Goal: Task Accomplishment & Management: Use online tool/utility

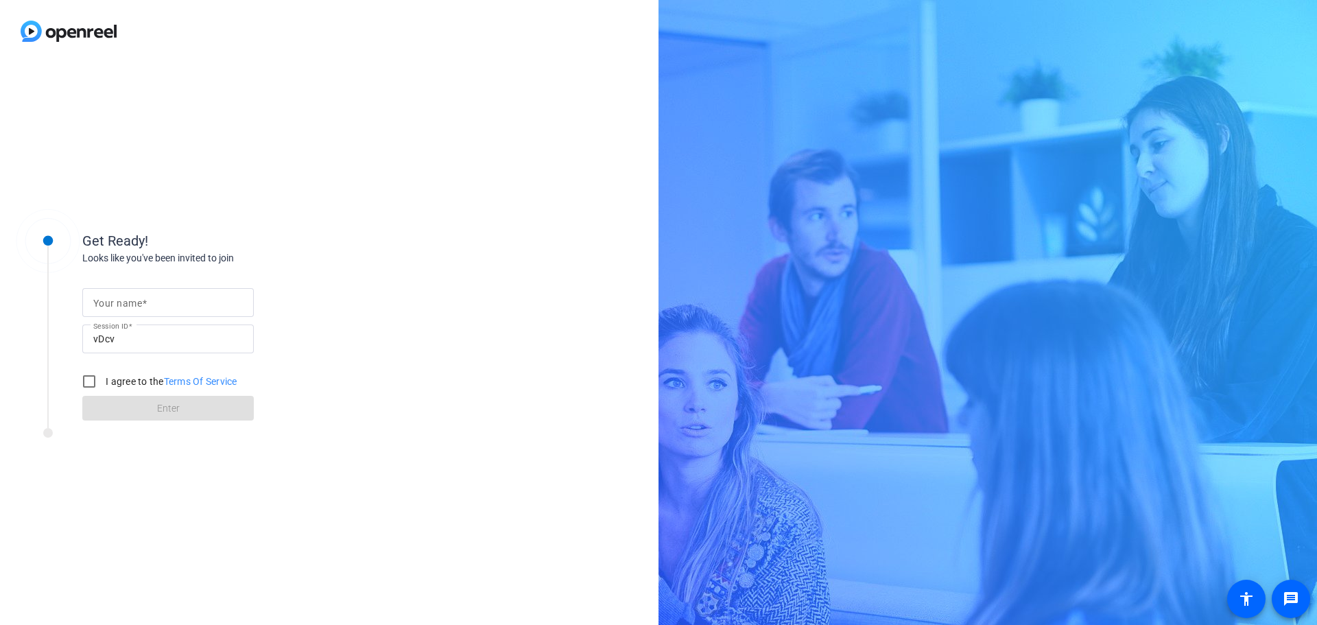
click at [147, 298] on label "Your name" at bounding box center [119, 303] width 53 height 11
click at [147, 298] on input "Your name" at bounding box center [168, 302] width 150 height 16
type input "[PERSON_NAME]"
click at [91, 387] on input "I agree to the Terms Of Service" at bounding box center [88, 381] width 27 height 27
checkbox input "true"
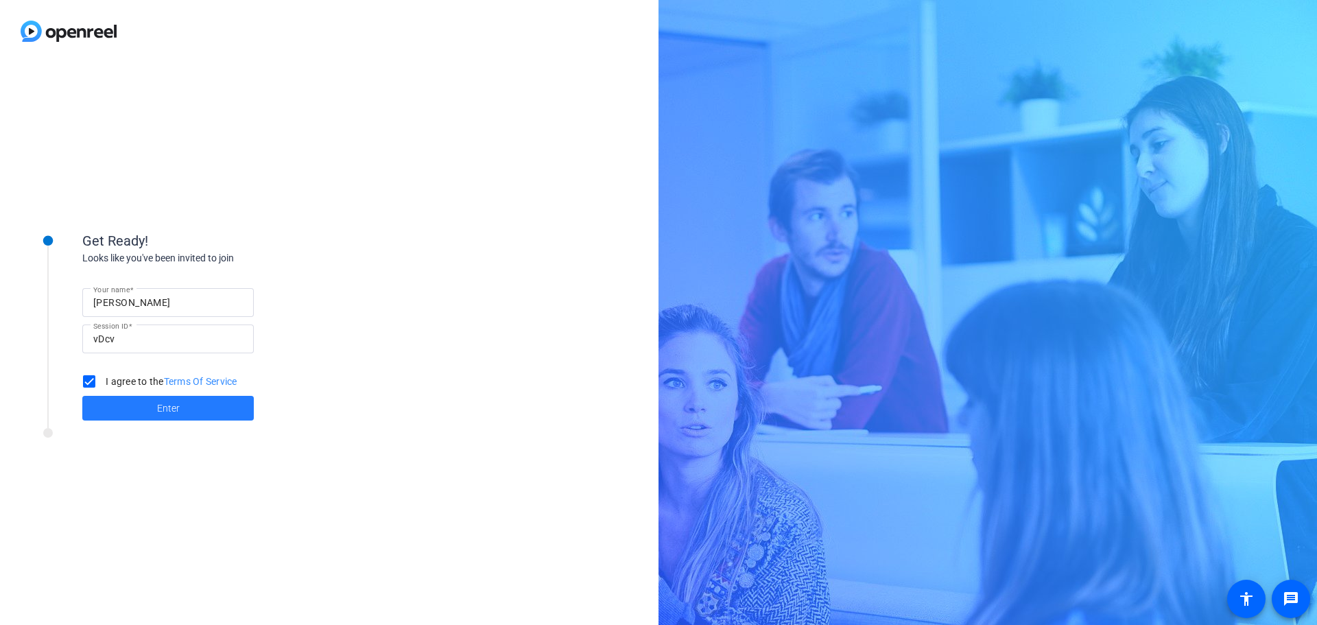
click at [100, 410] on span at bounding box center [167, 408] width 171 height 33
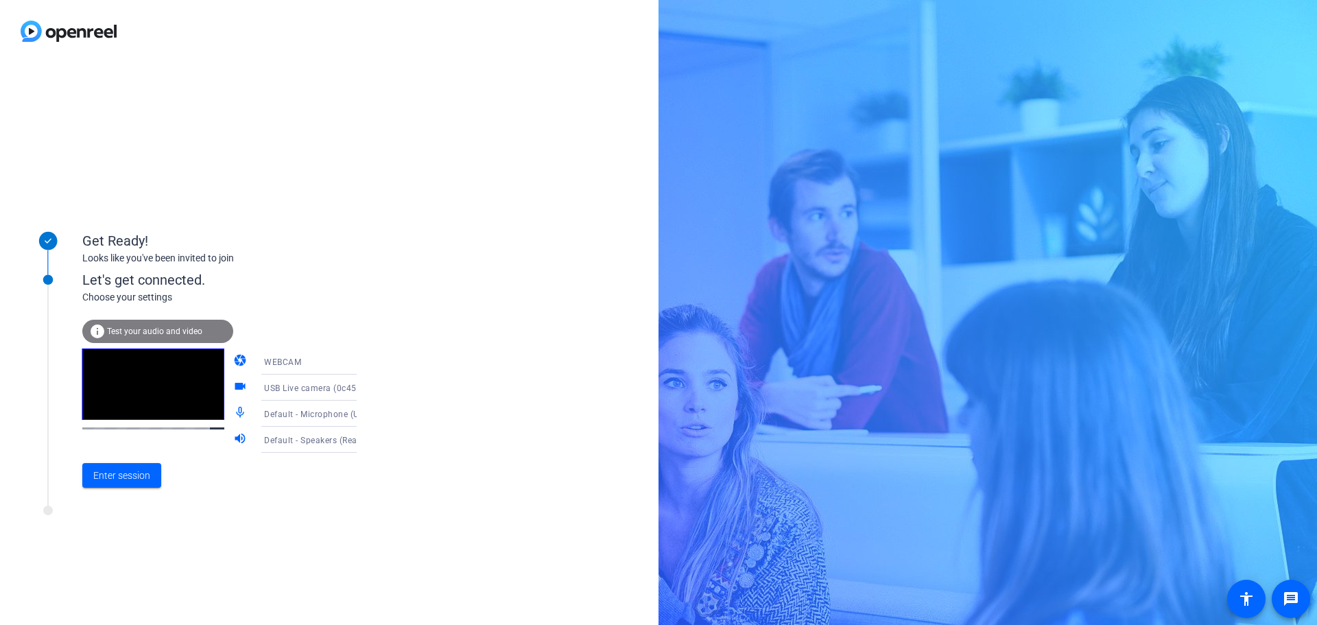
click at [321, 419] on div "Default - Microphone (USB Live camera audio) (0c45:6537)" at bounding box center [315, 413] width 102 height 17
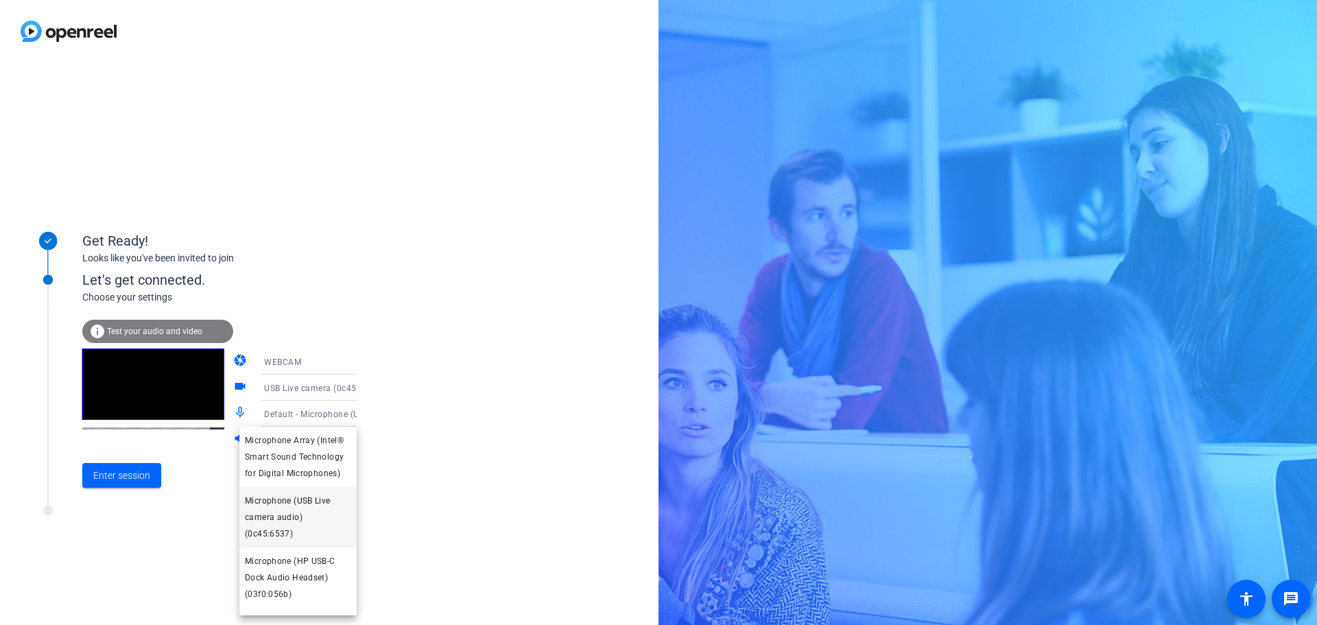
scroll to position [174, 0]
click at [299, 604] on span "Microphone (Samson G-Track Pro)" at bounding box center [298, 593] width 106 height 33
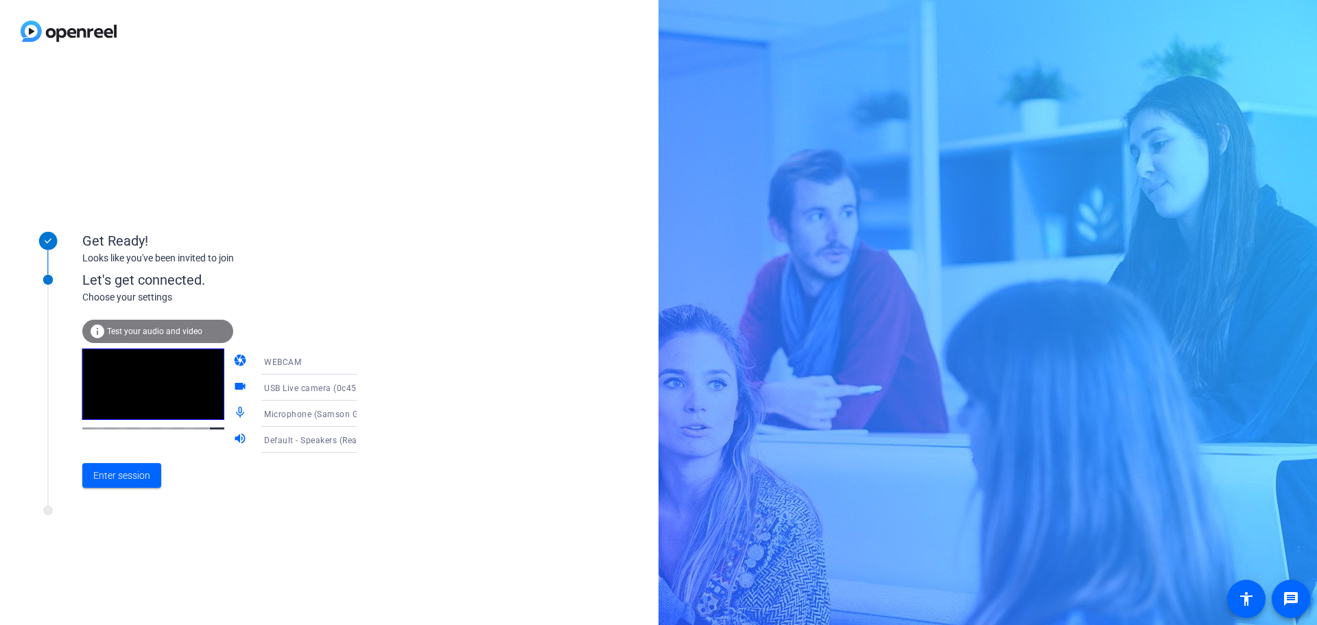
click at [322, 445] on div "Default - Speakers (Realtek(R) Audio)" at bounding box center [315, 439] width 102 height 17
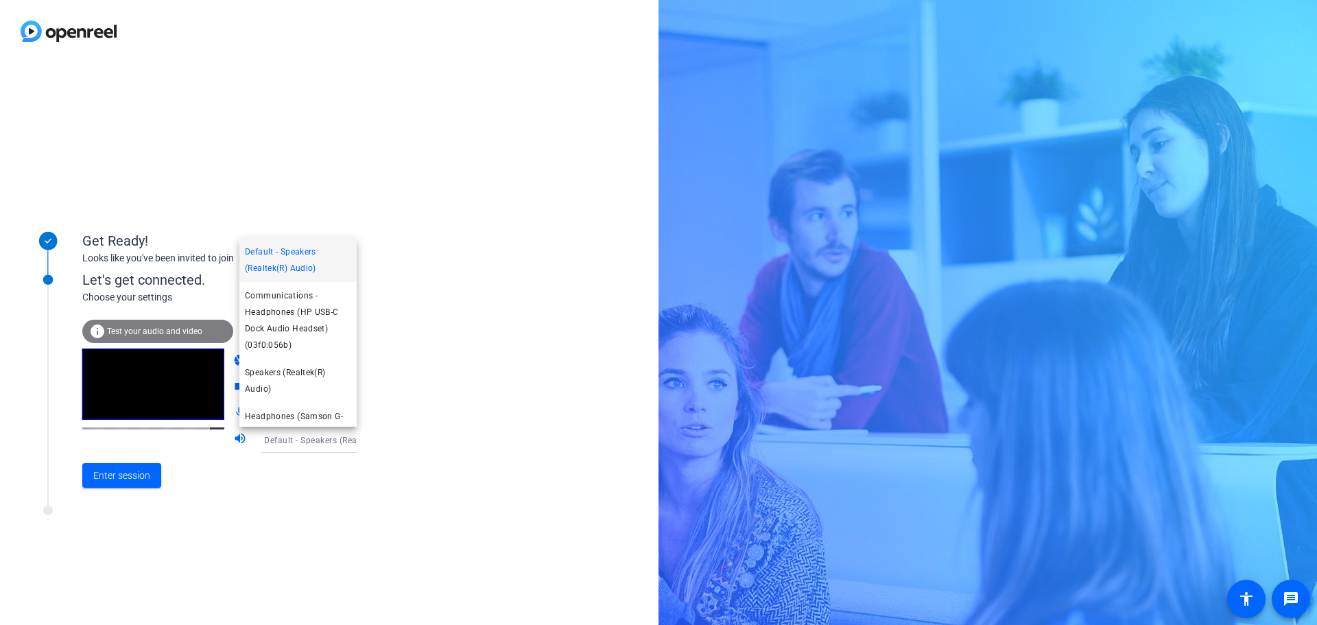
click at [322, 445] on div at bounding box center [658, 312] width 1317 height 625
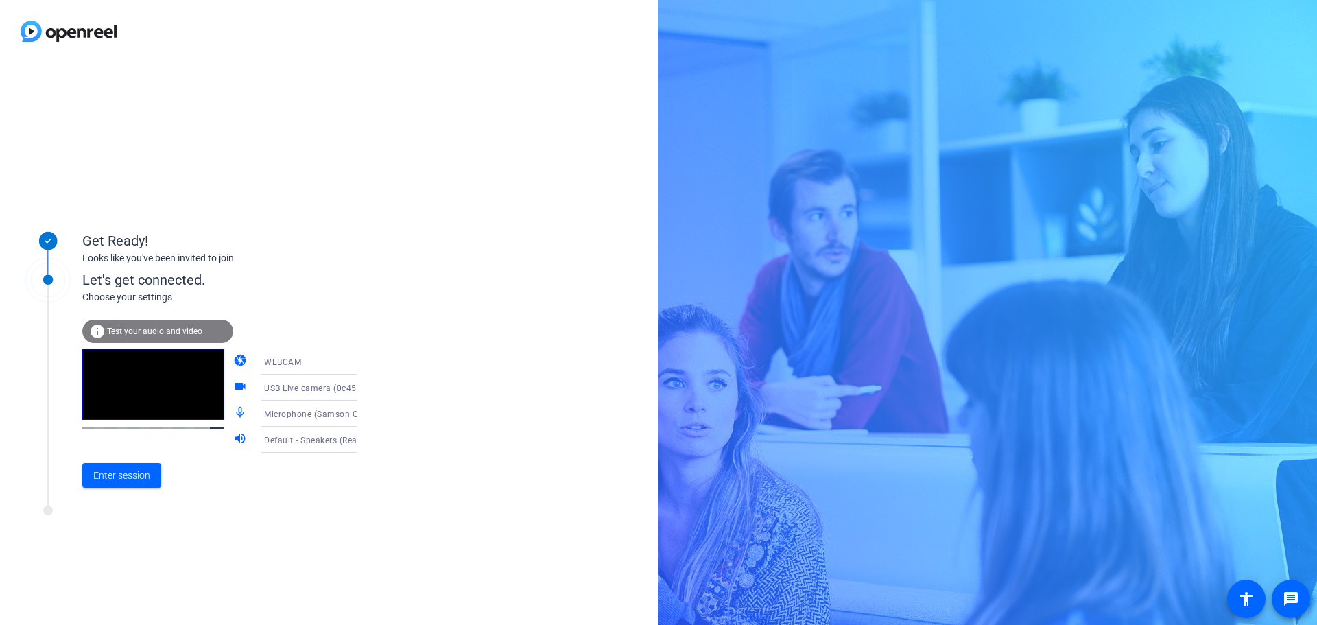
click at [141, 326] on div "info Test your audio and video" at bounding box center [157, 331] width 151 height 23
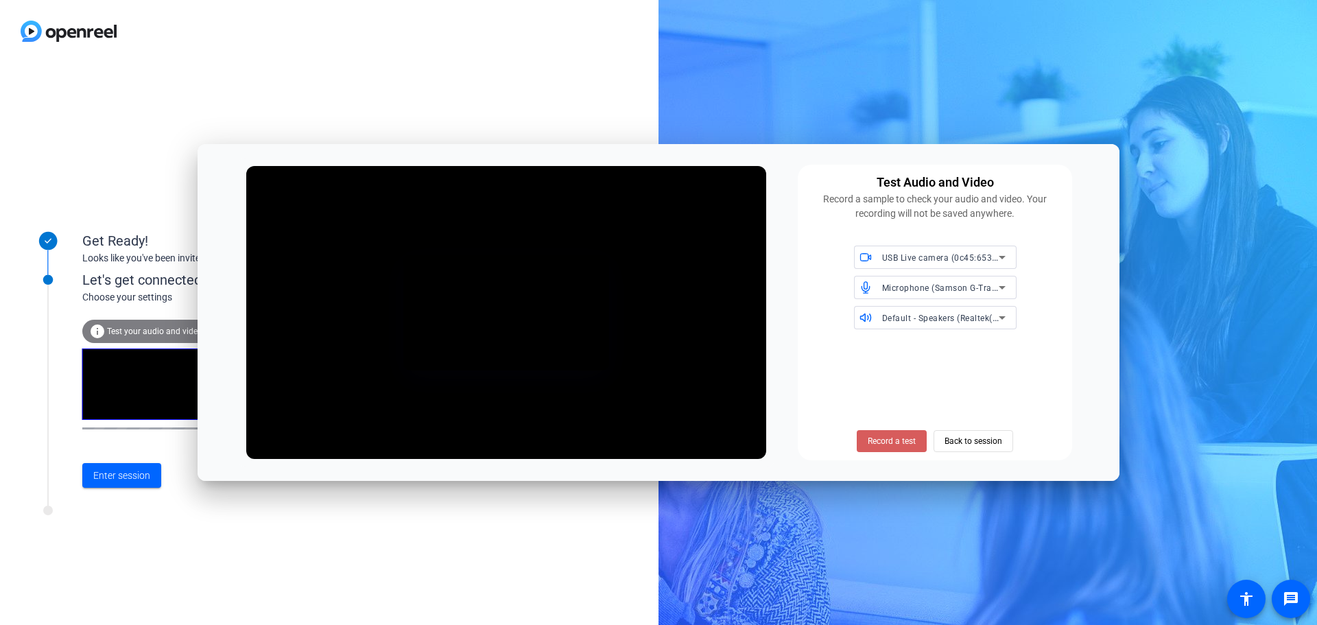
click at [896, 440] on span "Record a test" at bounding box center [892, 441] width 48 height 12
click at [896, 440] on span "Stop Testing (4s)" at bounding box center [892, 441] width 62 height 12
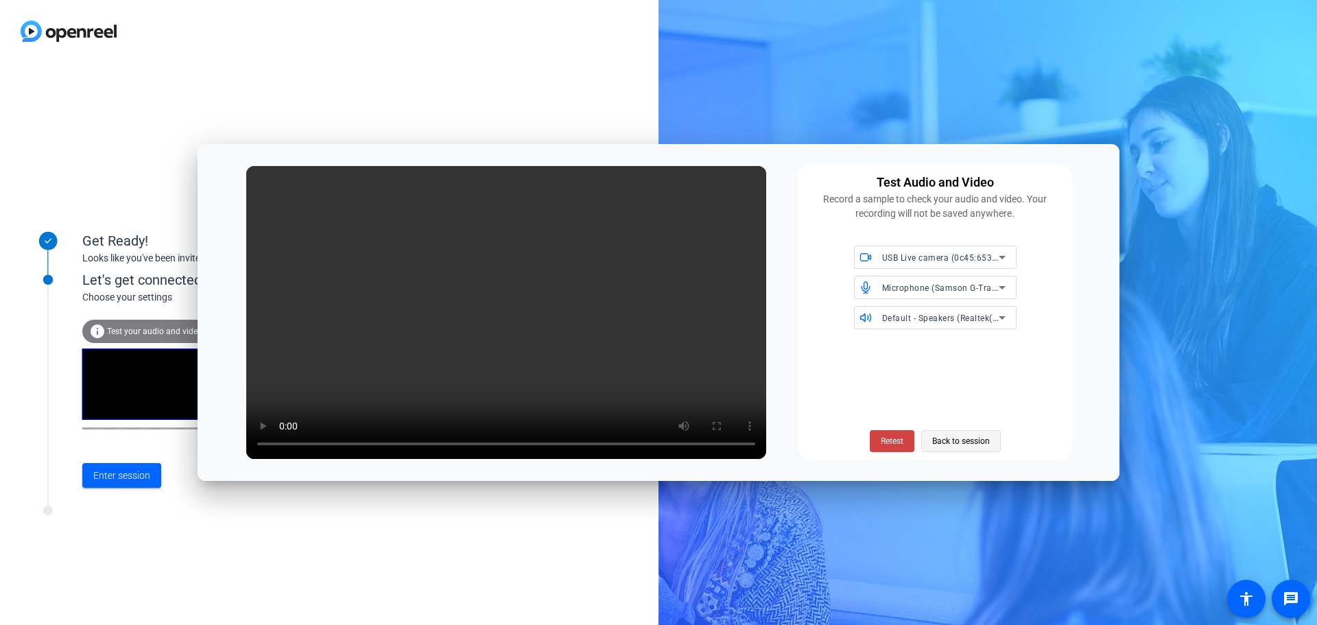
click at [975, 445] on span "Back to session" at bounding box center [961, 441] width 58 height 26
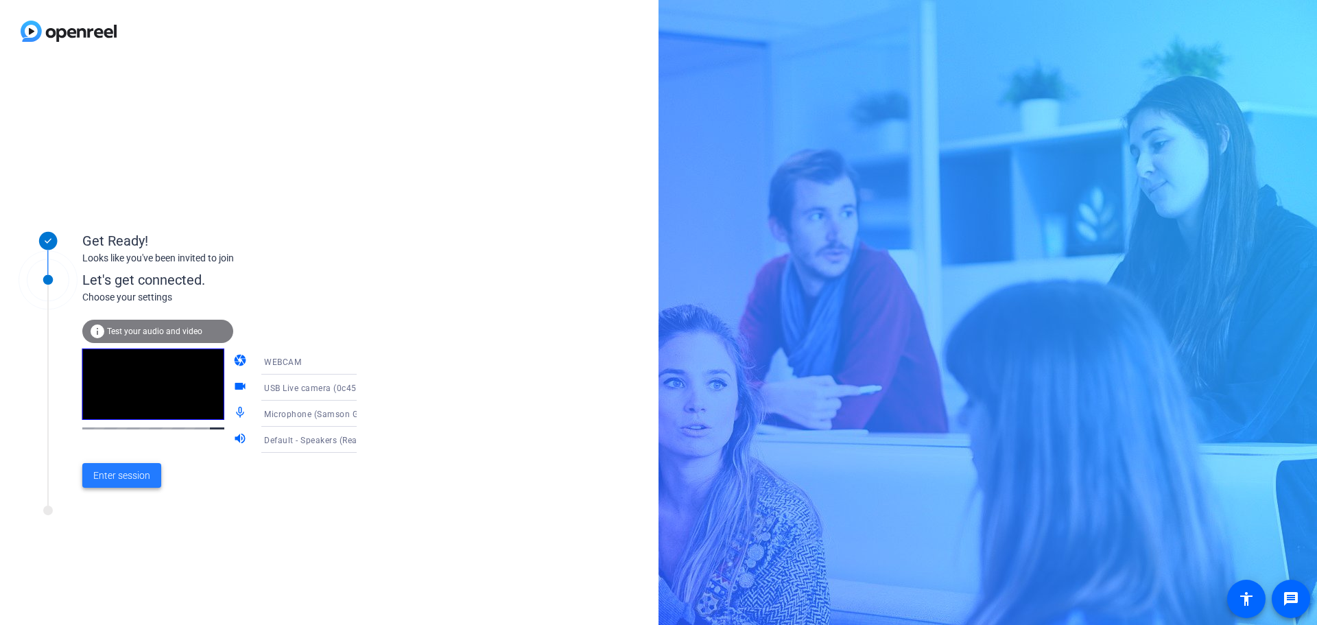
click at [133, 475] on span "Enter session" at bounding box center [121, 475] width 57 height 14
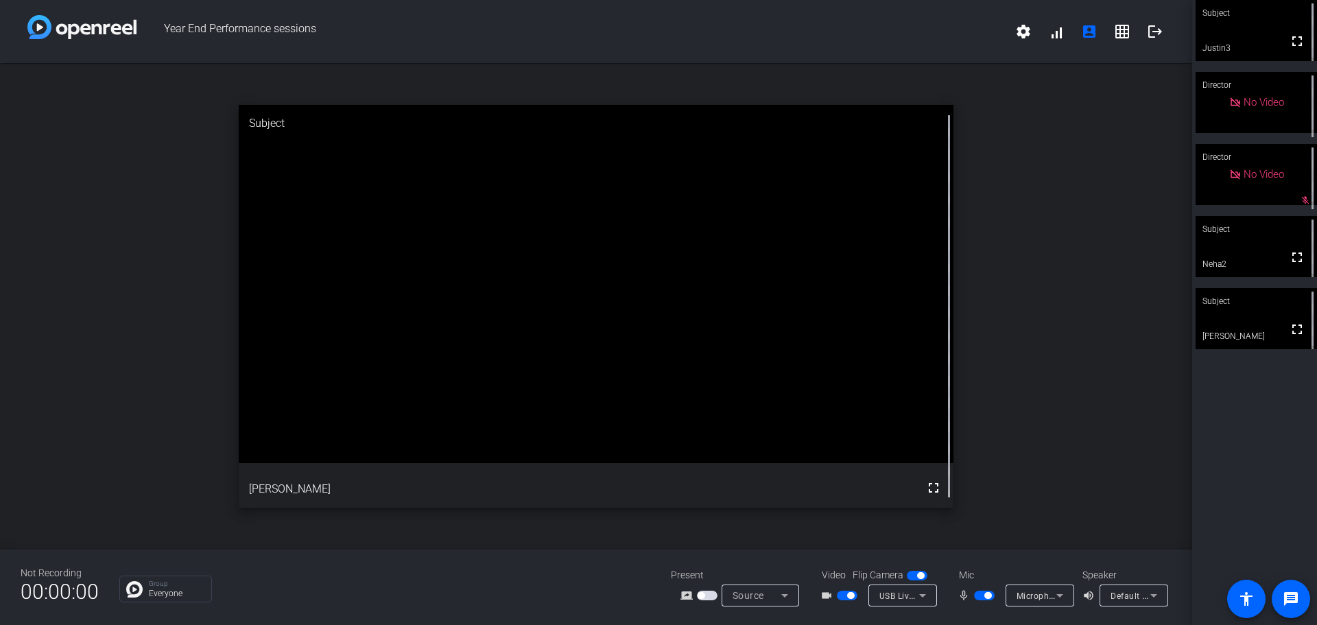
click at [788, 597] on icon at bounding box center [784, 595] width 16 height 16
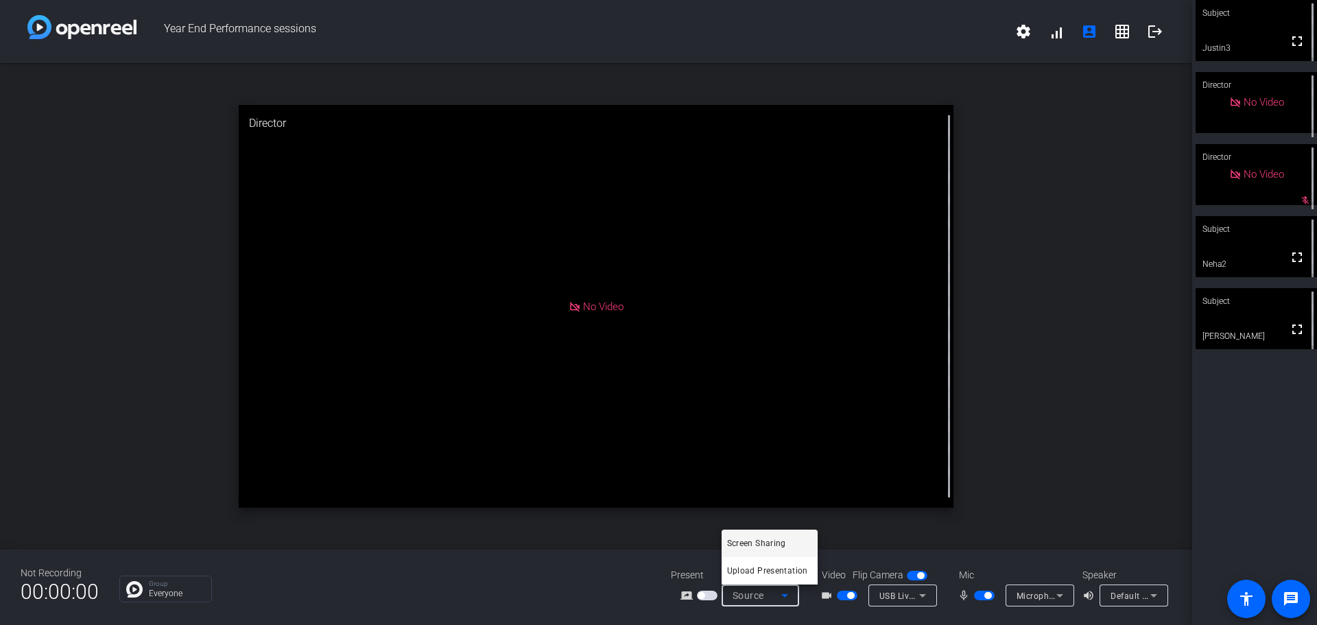
click at [685, 597] on div at bounding box center [658, 312] width 1317 height 625
click at [688, 588] on mat-icon "screen_share_outline" at bounding box center [688, 595] width 16 height 16
click at [757, 598] on span "Source" at bounding box center [749, 595] width 32 height 11
click at [762, 538] on span "Screen Sharing" at bounding box center [756, 543] width 59 height 16
click at [745, 595] on span "Screen Sharing" at bounding box center [763, 595] width 60 height 11
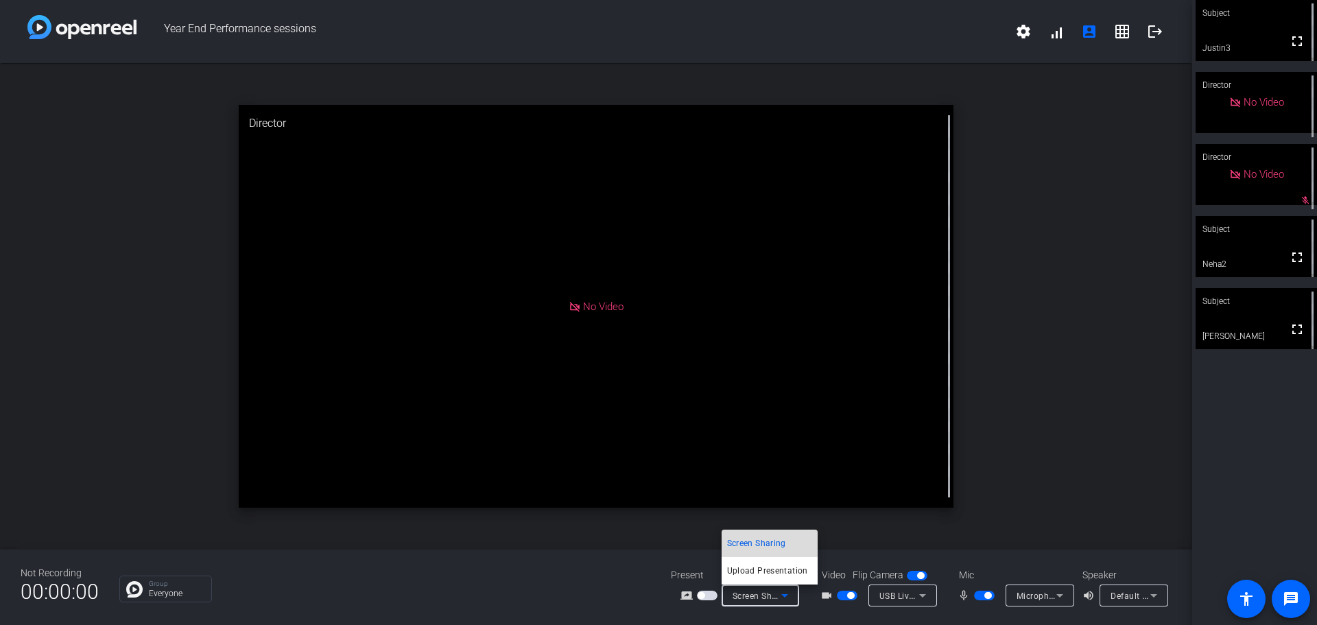
click at [757, 543] on span "Screen Sharing" at bounding box center [756, 543] width 59 height 16
click at [753, 594] on span "Screen Sharing" at bounding box center [763, 595] width 60 height 11
click at [761, 542] on span "Screen Sharing" at bounding box center [756, 543] width 59 height 16
click at [685, 595] on mat-icon "screen_share_outline" at bounding box center [688, 595] width 16 height 16
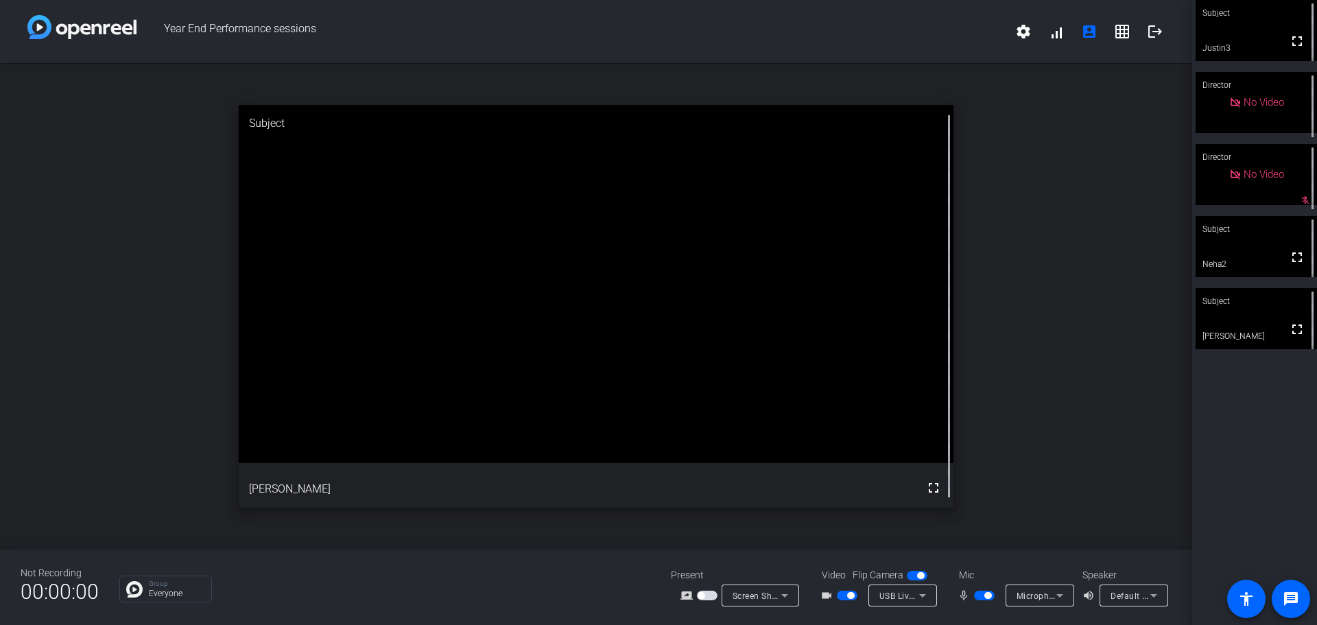
click at [685, 596] on mat-icon "screen_share_outline" at bounding box center [688, 595] width 16 height 16
click at [756, 596] on span "Screen Sharing" at bounding box center [763, 595] width 60 height 11
click at [704, 597] on div at bounding box center [658, 312] width 1317 height 625
click at [704, 597] on span "button" at bounding box center [701, 595] width 7 height 7
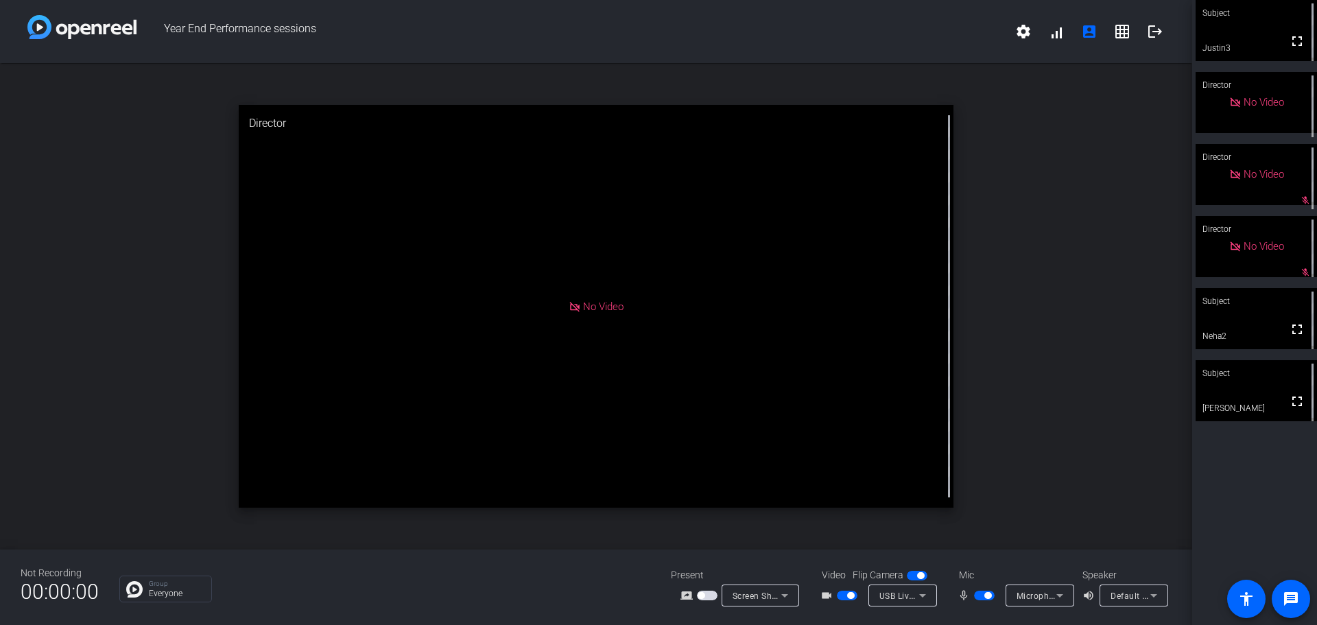
click at [855, 595] on span "button" at bounding box center [847, 596] width 21 height 10
click at [994, 598] on button "button" at bounding box center [984, 596] width 21 height 10
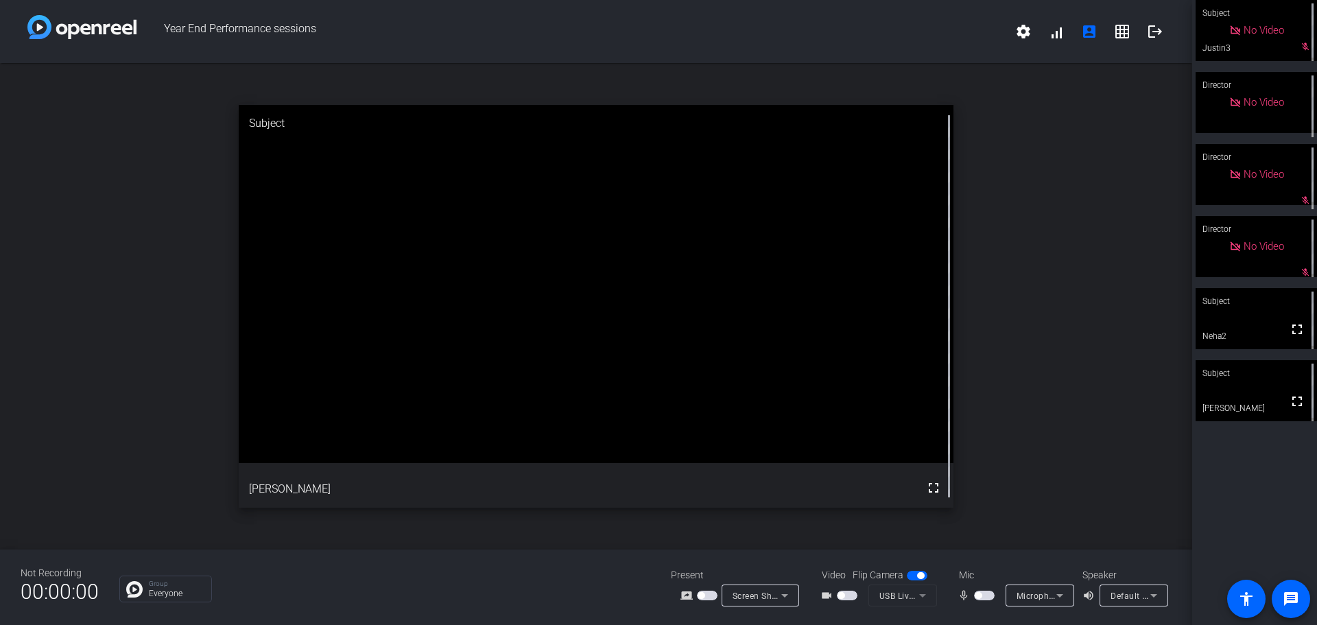
click at [977, 599] on span "button" at bounding box center [984, 596] width 21 height 10
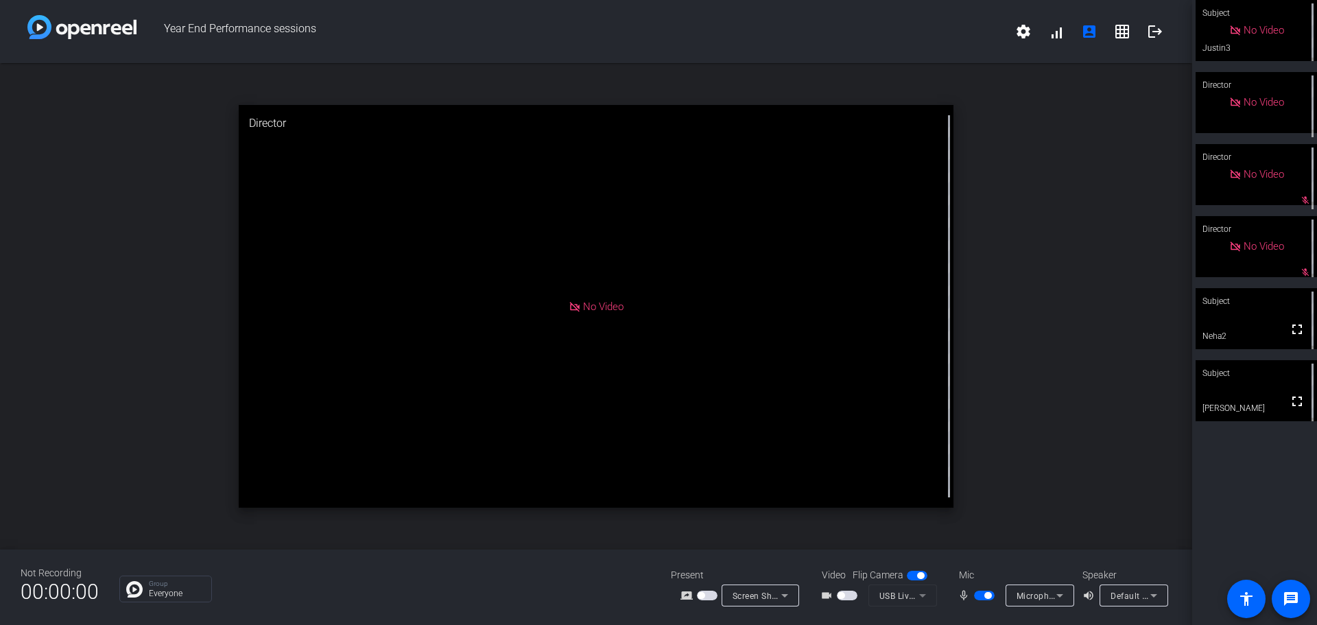
click at [992, 594] on span "button" at bounding box center [984, 596] width 21 height 10
click at [975, 595] on span "button" at bounding box center [978, 595] width 7 height 7
click at [986, 597] on span "button" at bounding box center [987, 595] width 7 height 7
click at [981, 597] on span "button" at bounding box center [978, 595] width 7 height 7
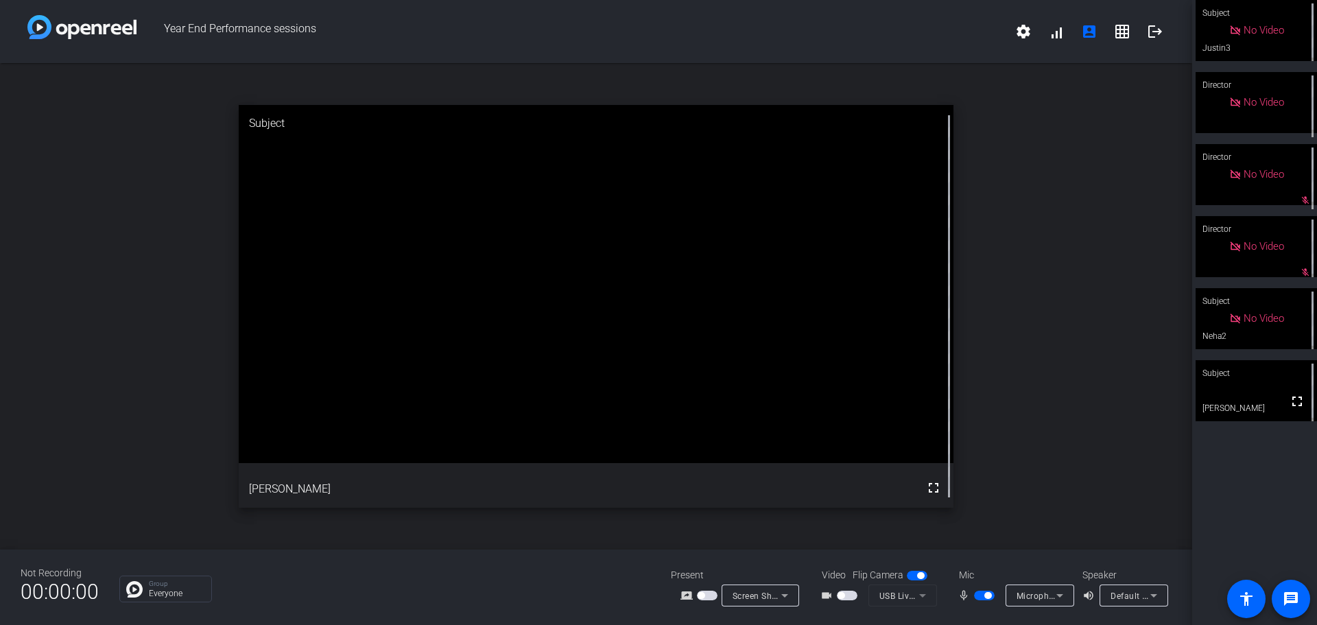
click at [979, 596] on span "button" at bounding box center [984, 596] width 21 height 10
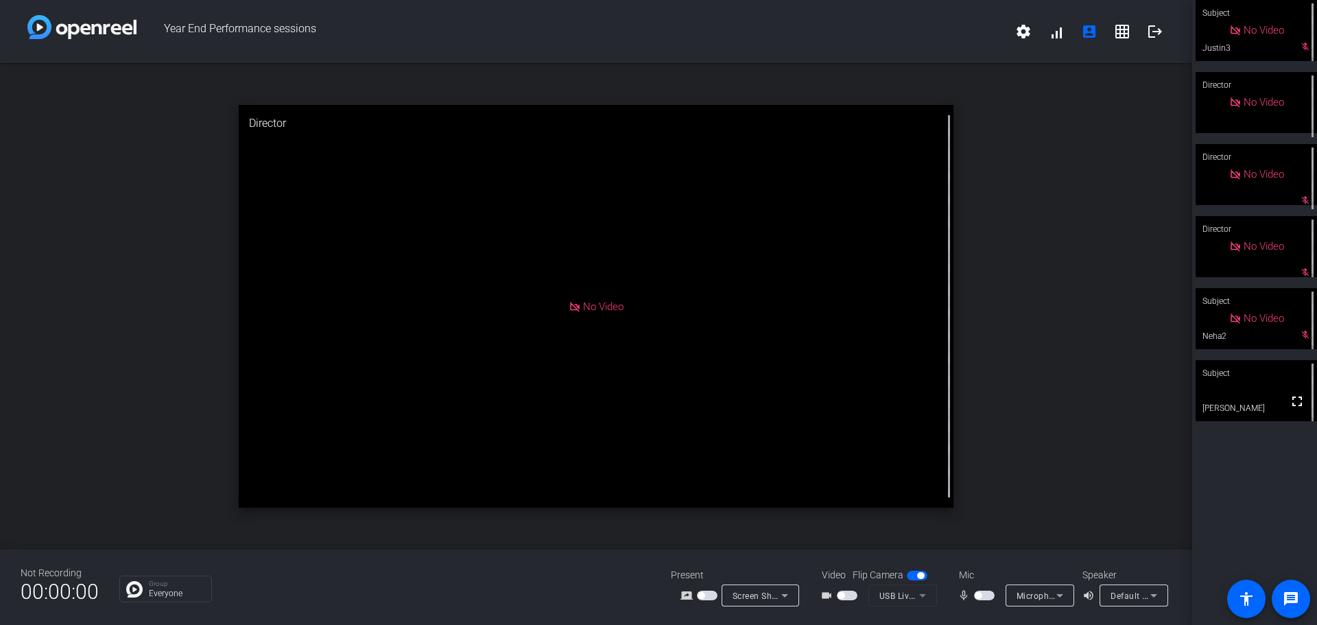
click at [983, 593] on span "button" at bounding box center [984, 596] width 21 height 10
click at [987, 596] on span "button" at bounding box center [984, 596] width 21 height 10
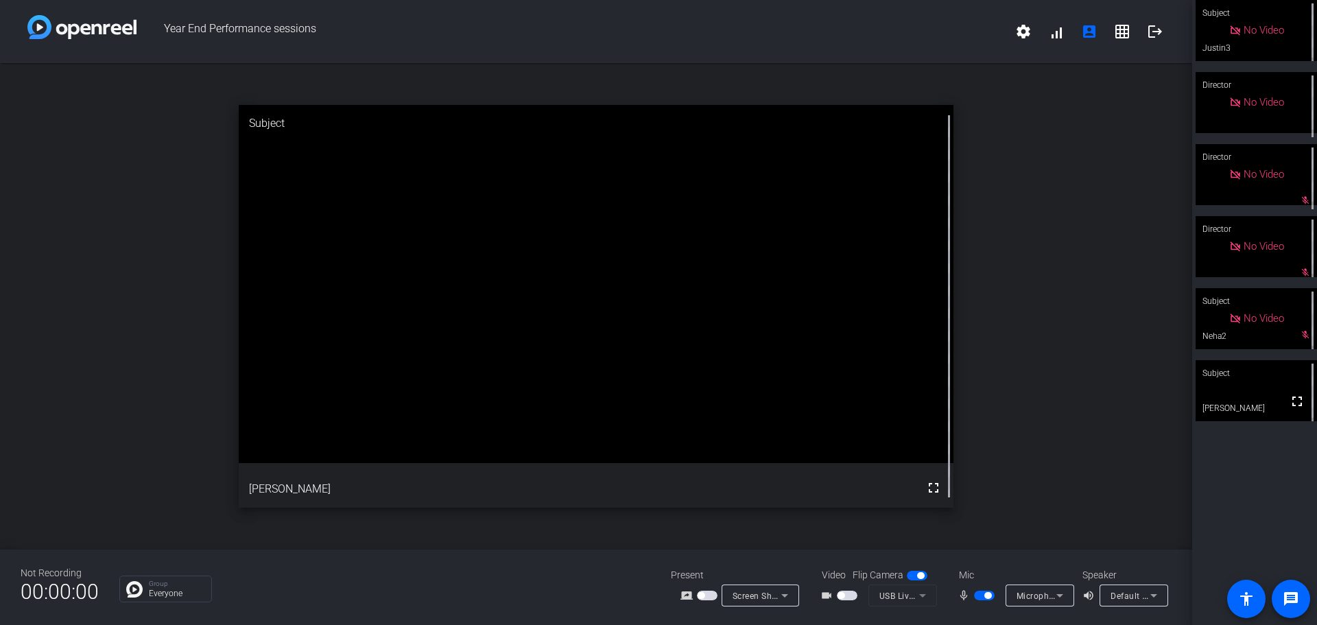
click at [987, 596] on span "button" at bounding box center [987, 595] width 7 height 7
click at [502, 81] on div "open_in_new Subject fullscreen [PERSON_NAME]" at bounding box center [596, 306] width 1192 height 486
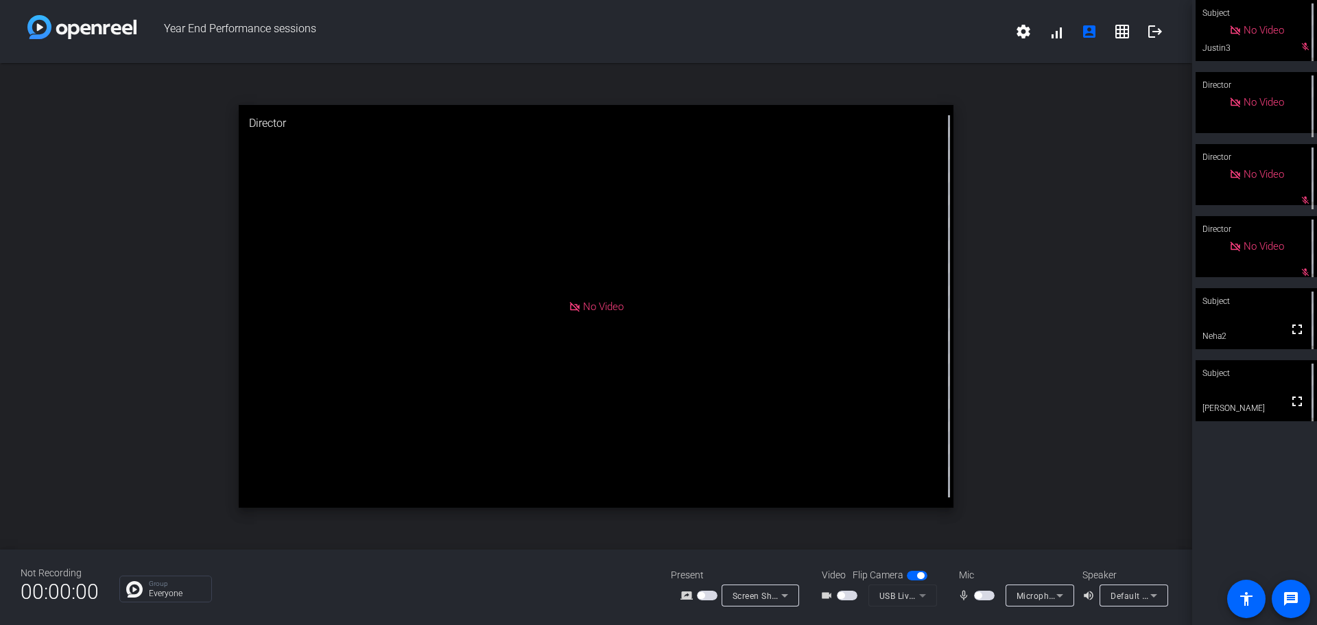
click at [984, 599] on span "button" at bounding box center [984, 596] width 21 height 10
click at [848, 595] on span "button" at bounding box center [847, 596] width 21 height 10
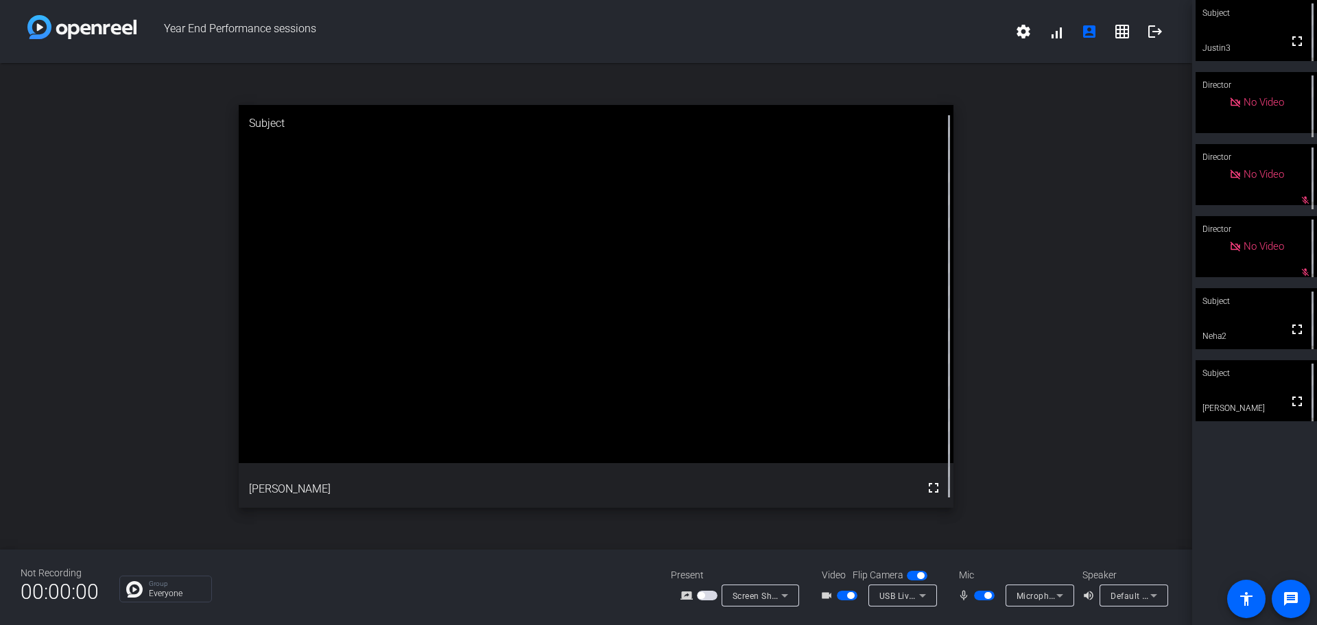
click at [983, 599] on span "button" at bounding box center [984, 596] width 21 height 10
click at [849, 597] on span "button" at bounding box center [850, 595] width 7 height 7
click at [981, 600] on mat-slide-toggle at bounding box center [985, 595] width 23 height 14
click at [978, 596] on span "button" at bounding box center [978, 595] width 7 height 7
click at [835, 594] on mat-icon "videocam_outline" at bounding box center [828, 595] width 16 height 16
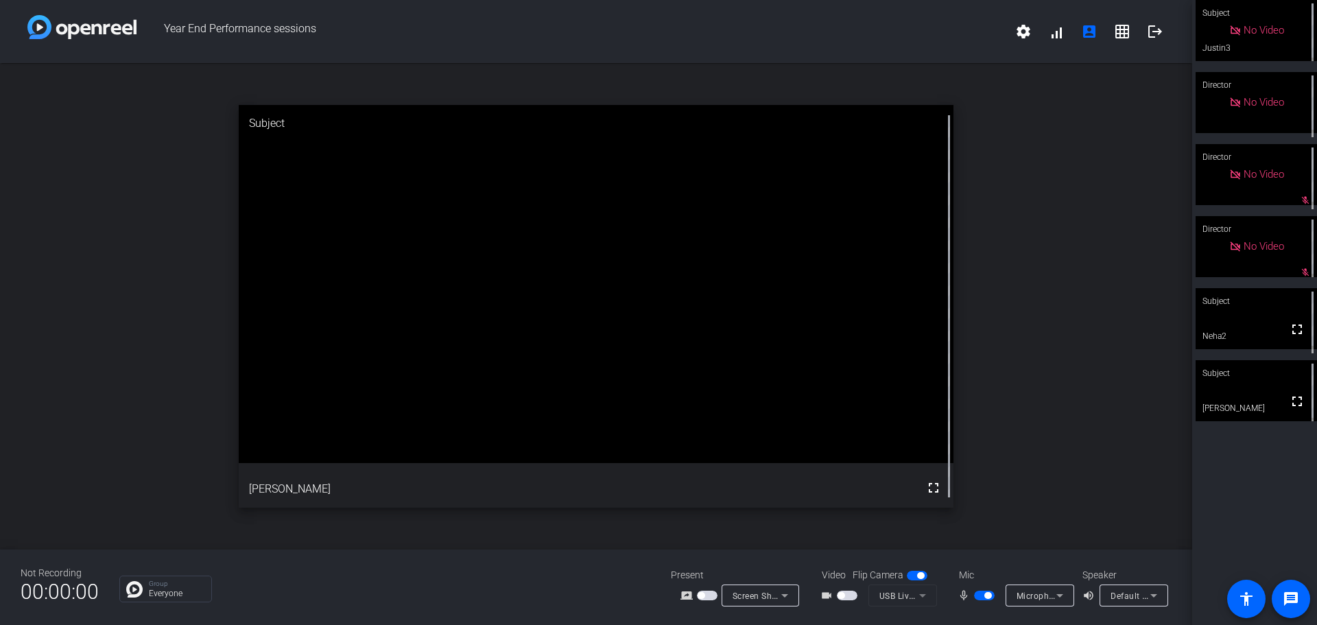
click at [842, 595] on span "button" at bounding box center [840, 595] width 7 height 7
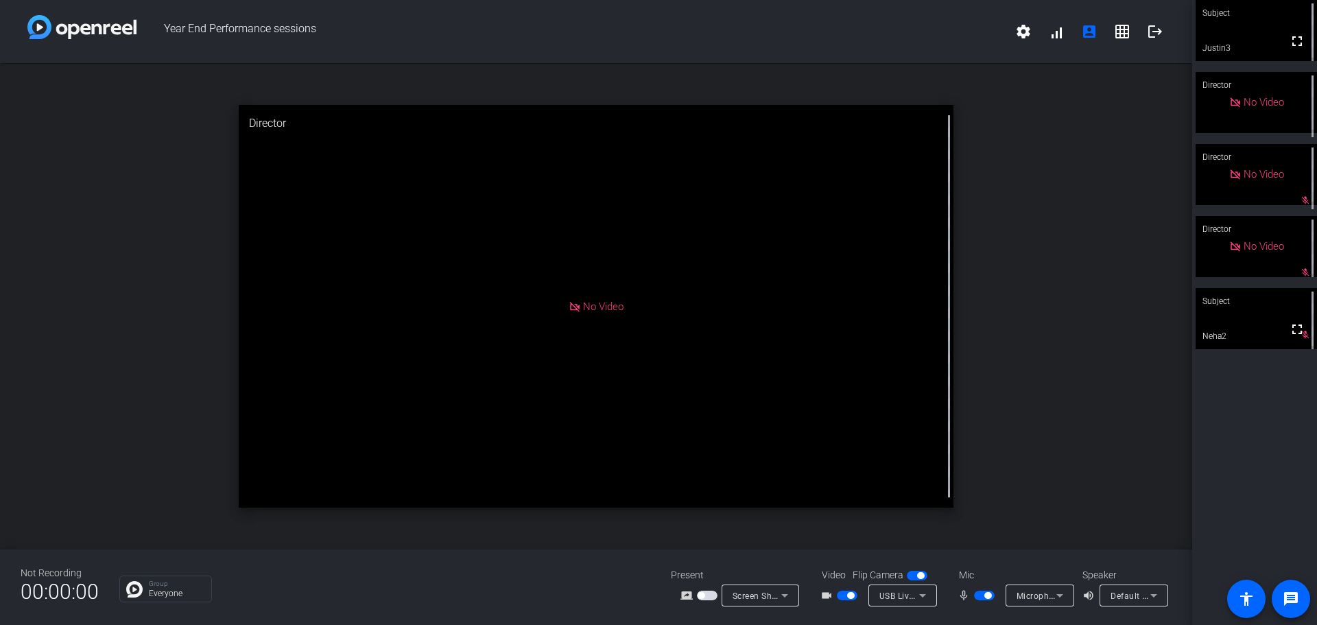
click at [844, 595] on span "button" at bounding box center [847, 596] width 21 height 10
click at [984, 593] on span "button" at bounding box center [987, 595] width 7 height 7
click at [981, 595] on span "button" at bounding box center [978, 595] width 7 height 7
click at [1064, 33] on span at bounding box center [1056, 31] width 33 height 33
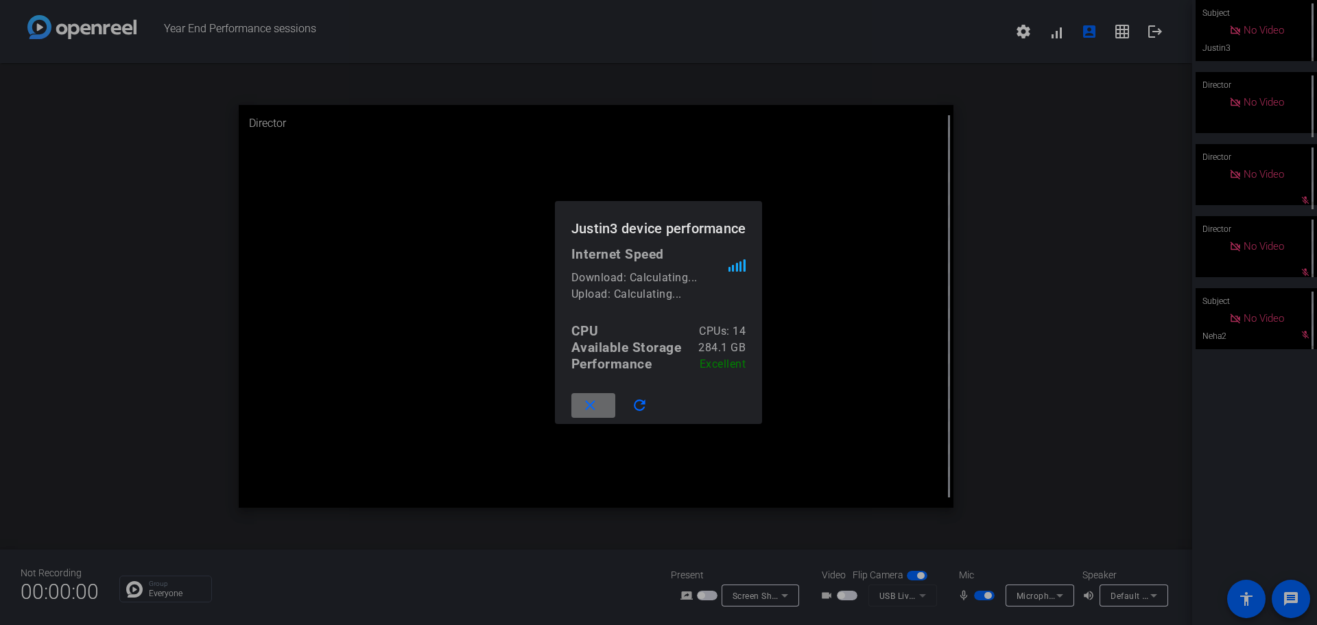
click at [597, 410] on mat-icon "close" at bounding box center [590, 405] width 17 height 17
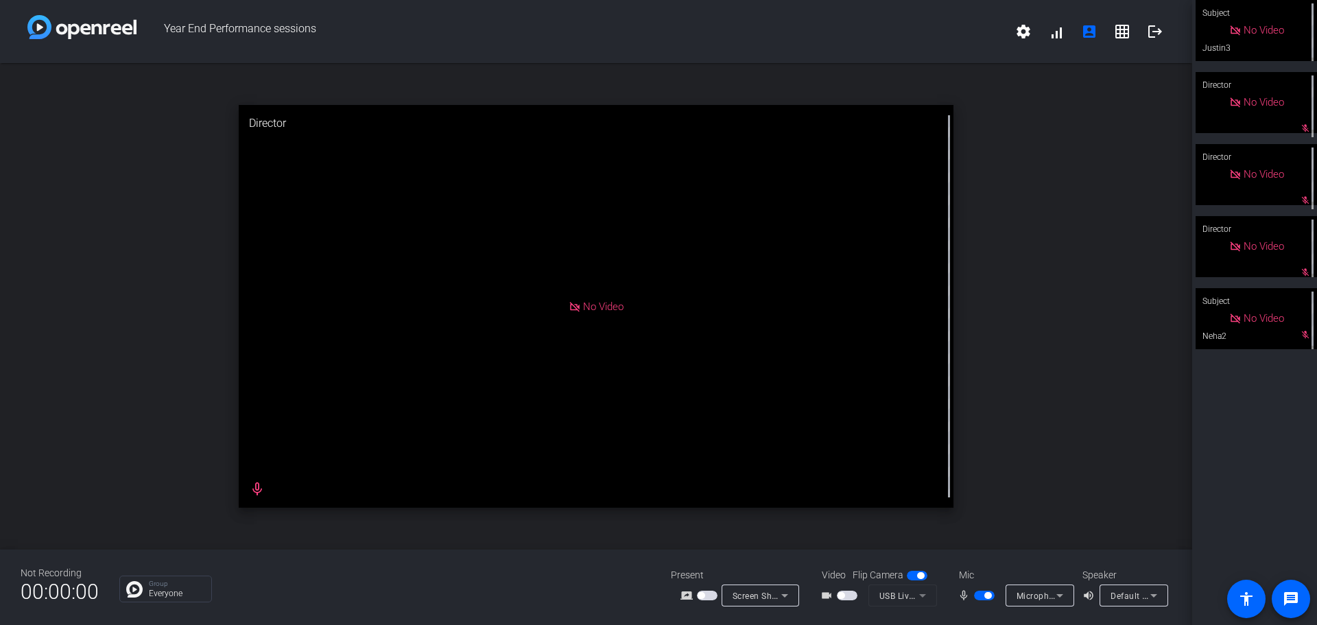
click at [852, 594] on span "button" at bounding box center [847, 596] width 21 height 10
click at [990, 595] on span "button" at bounding box center [987, 595] width 7 height 7
click at [972, 599] on mat-icon "mic_none" at bounding box center [965, 595] width 16 height 16
click at [979, 593] on span "button" at bounding box center [978, 595] width 7 height 7
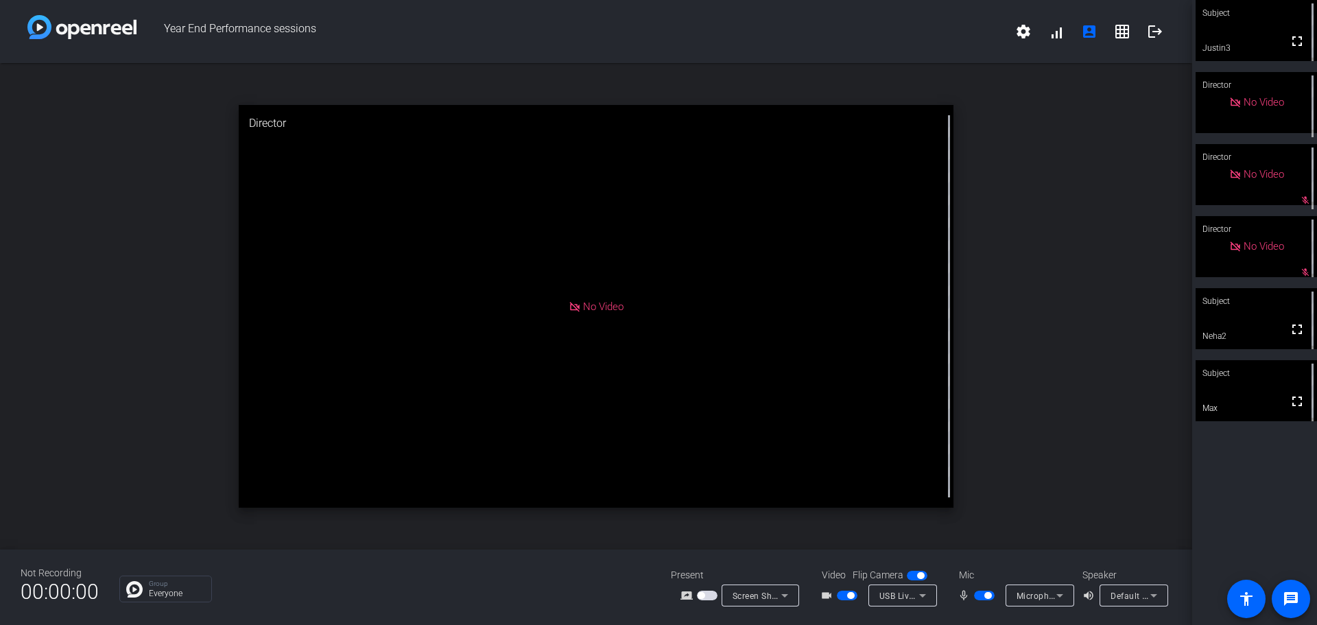
click at [850, 589] on mat-slide-toggle at bounding box center [848, 595] width 23 height 14
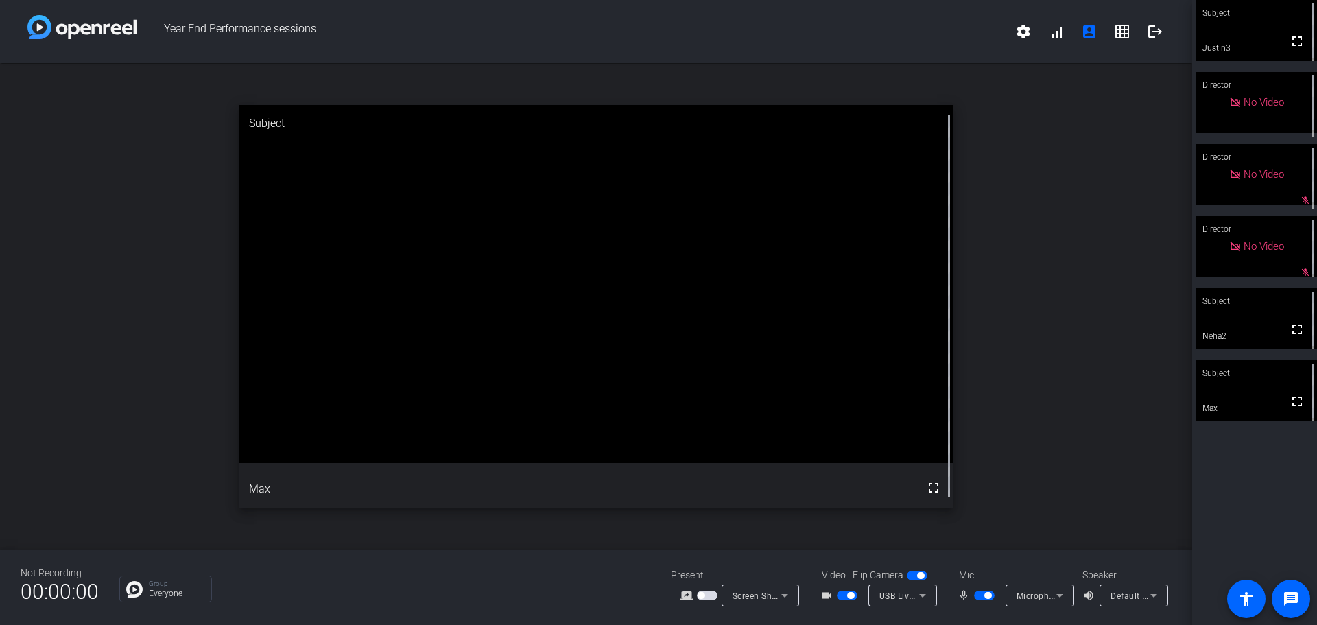
click at [848, 599] on span "button" at bounding box center [847, 596] width 21 height 10
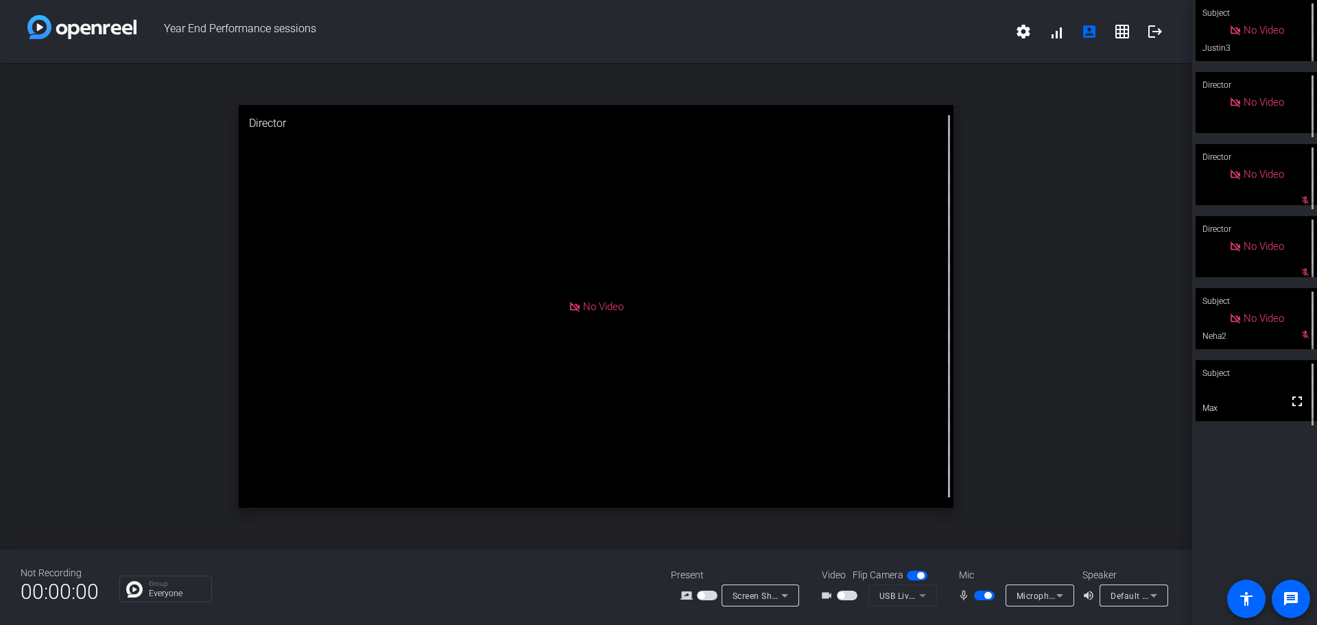
click at [986, 595] on span "button" at bounding box center [987, 595] width 7 height 7
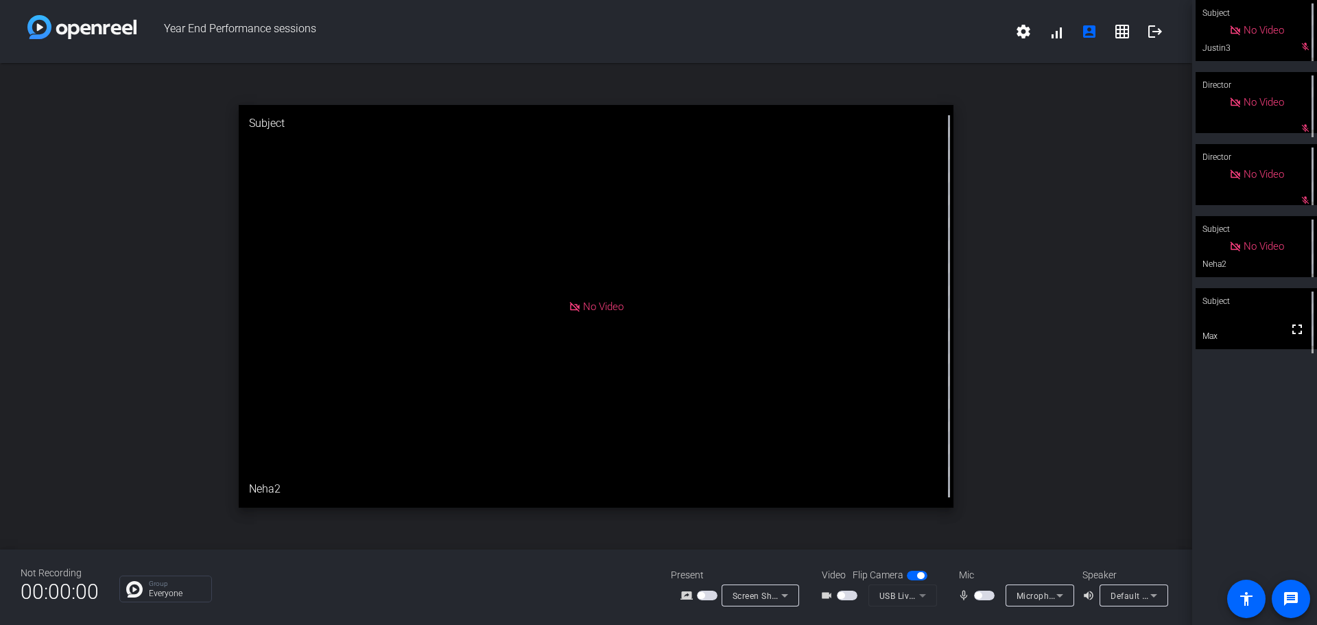
click at [977, 597] on span "button" at bounding box center [978, 595] width 7 height 7
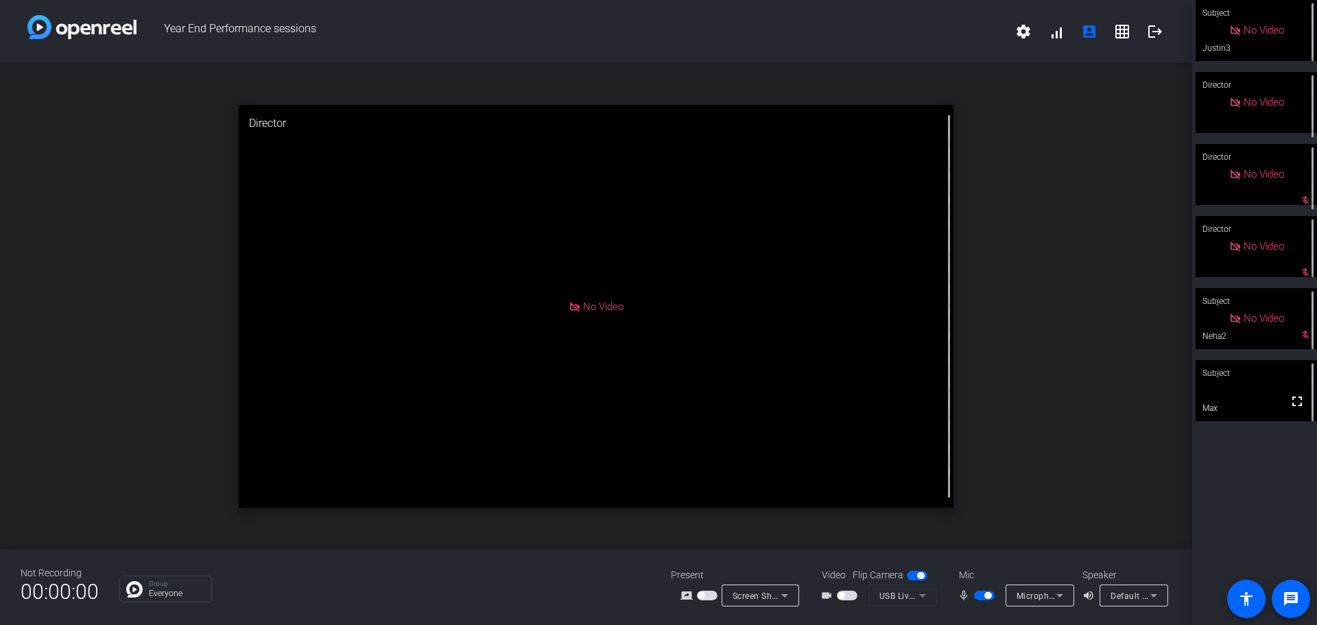
click at [984, 598] on span "button" at bounding box center [984, 596] width 21 height 10
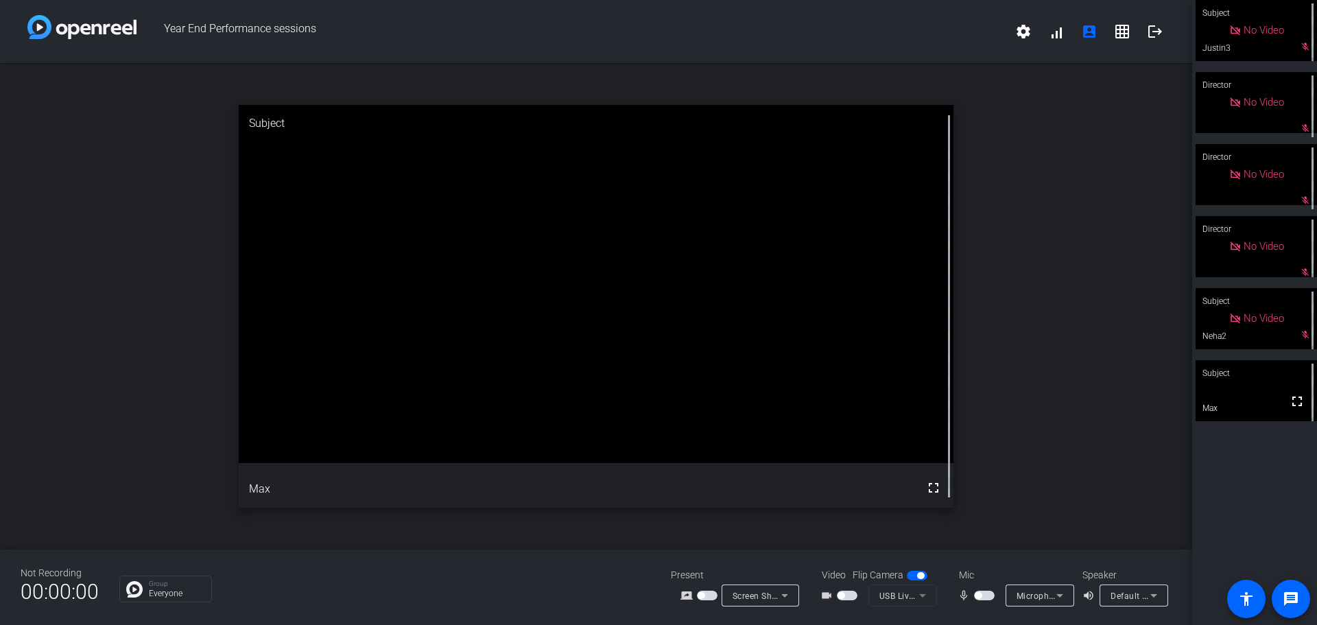
click at [981, 595] on span "button" at bounding box center [978, 595] width 7 height 7
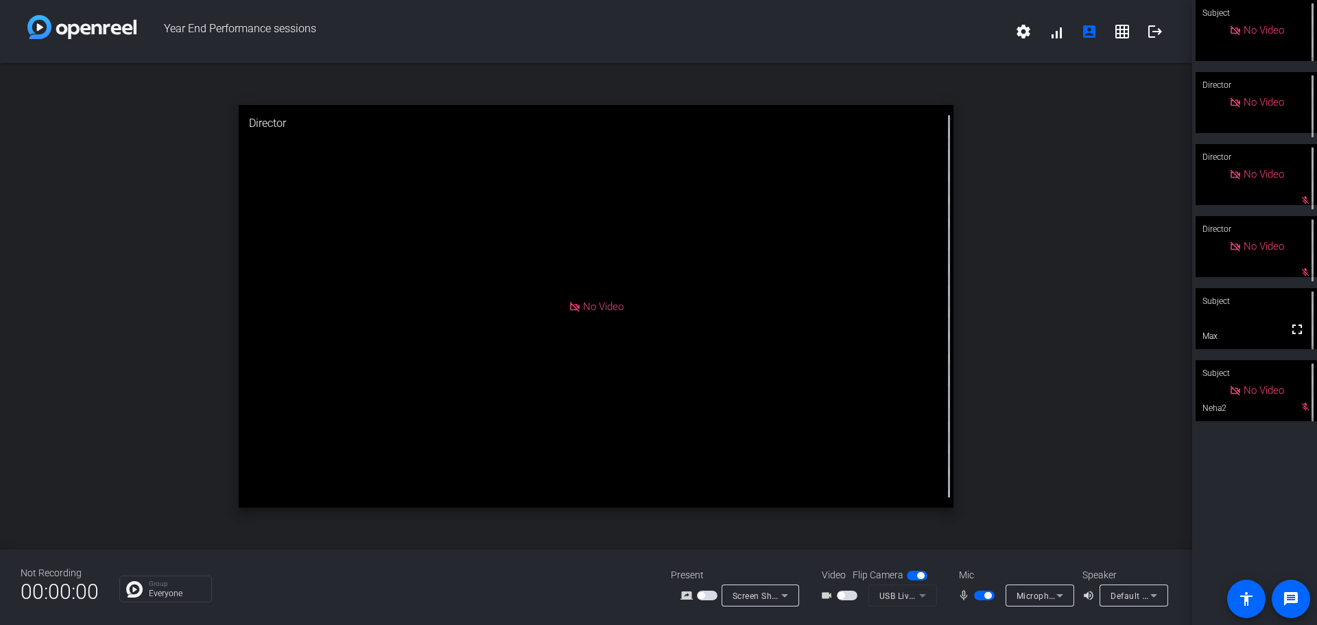
click at [985, 597] on span "button" at bounding box center [987, 595] width 7 height 7
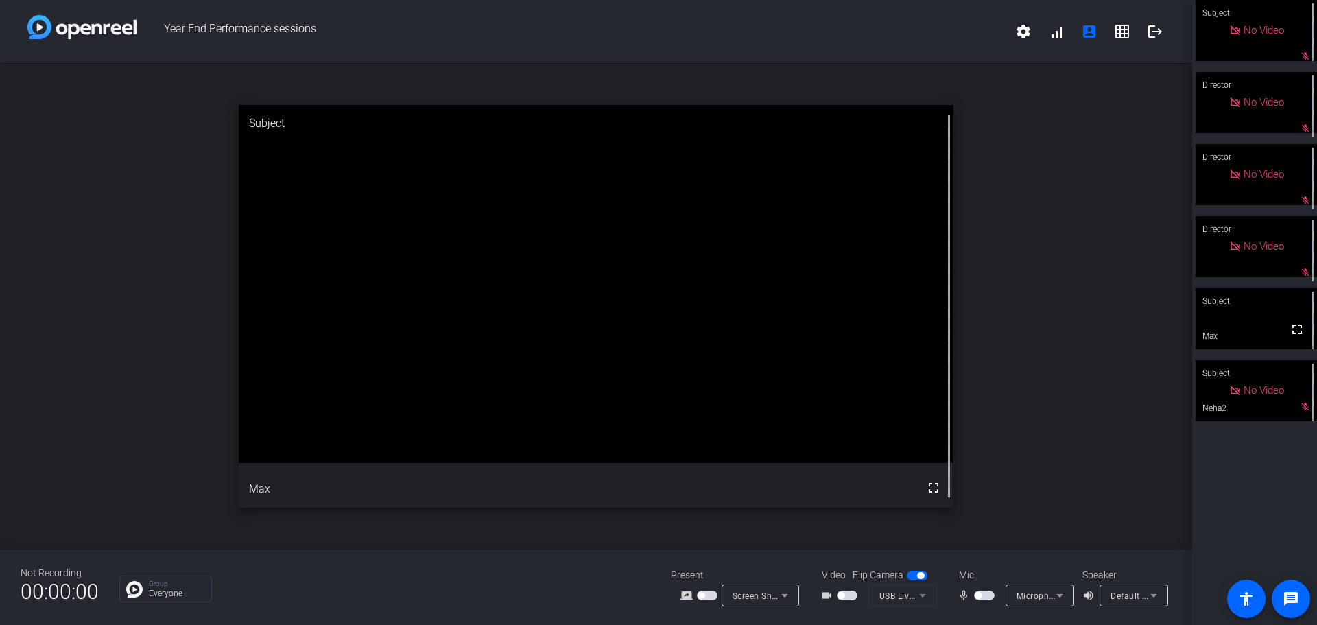
click at [984, 596] on span "button" at bounding box center [984, 596] width 21 height 10
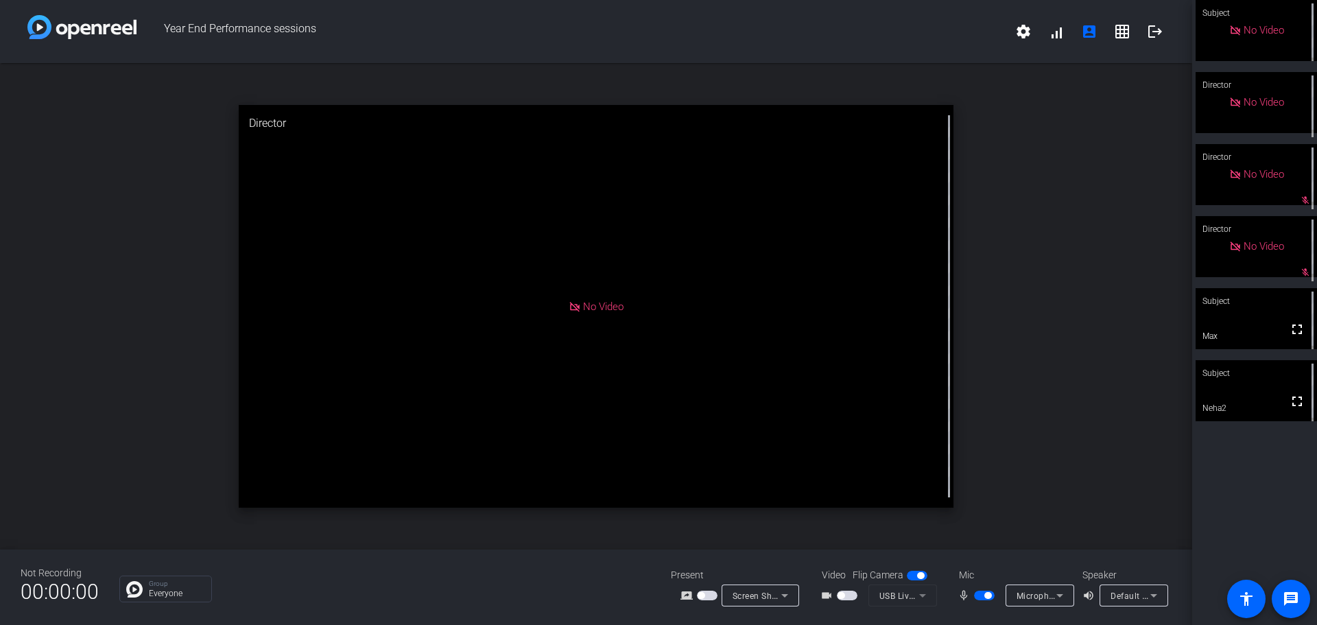
click at [849, 595] on span "button" at bounding box center [847, 596] width 21 height 10
click at [990, 595] on span "button" at bounding box center [987, 595] width 7 height 7
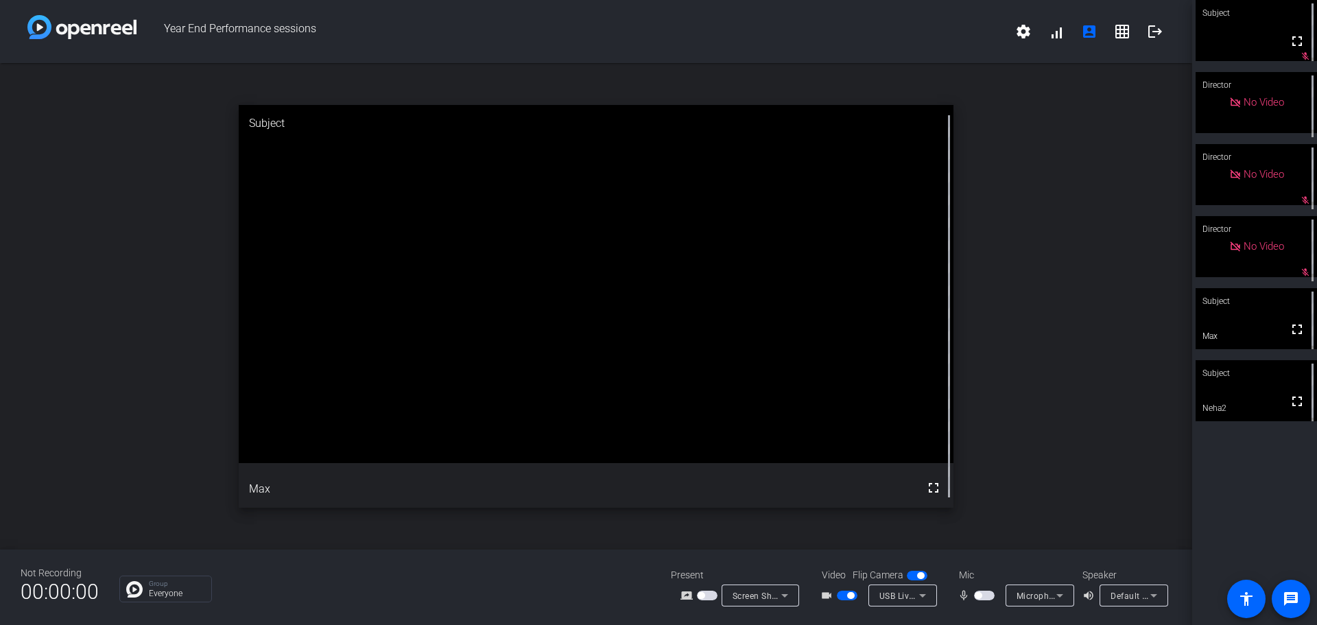
click at [984, 599] on span "button" at bounding box center [984, 596] width 21 height 10
click at [983, 593] on span "button" at bounding box center [984, 596] width 21 height 10
click at [850, 599] on span "button" at bounding box center [847, 596] width 21 height 10
click at [986, 597] on span "button" at bounding box center [984, 596] width 21 height 10
click at [846, 593] on span "button" at bounding box center [847, 596] width 21 height 10
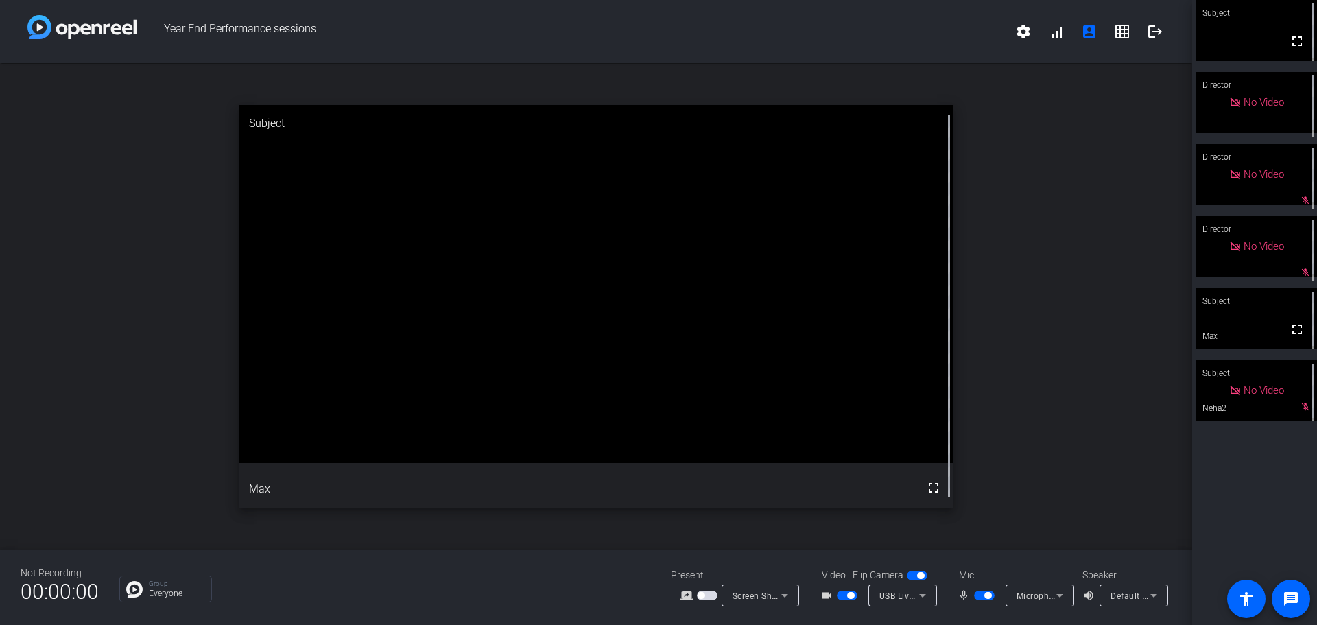
click at [983, 591] on span "button" at bounding box center [984, 596] width 21 height 10
click at [840, 595] on span "button" at bounding box center [847, 596] width 21 height 10
click at [978, 598] on span "button" at bounding box center [978, 595] width 7 height 7
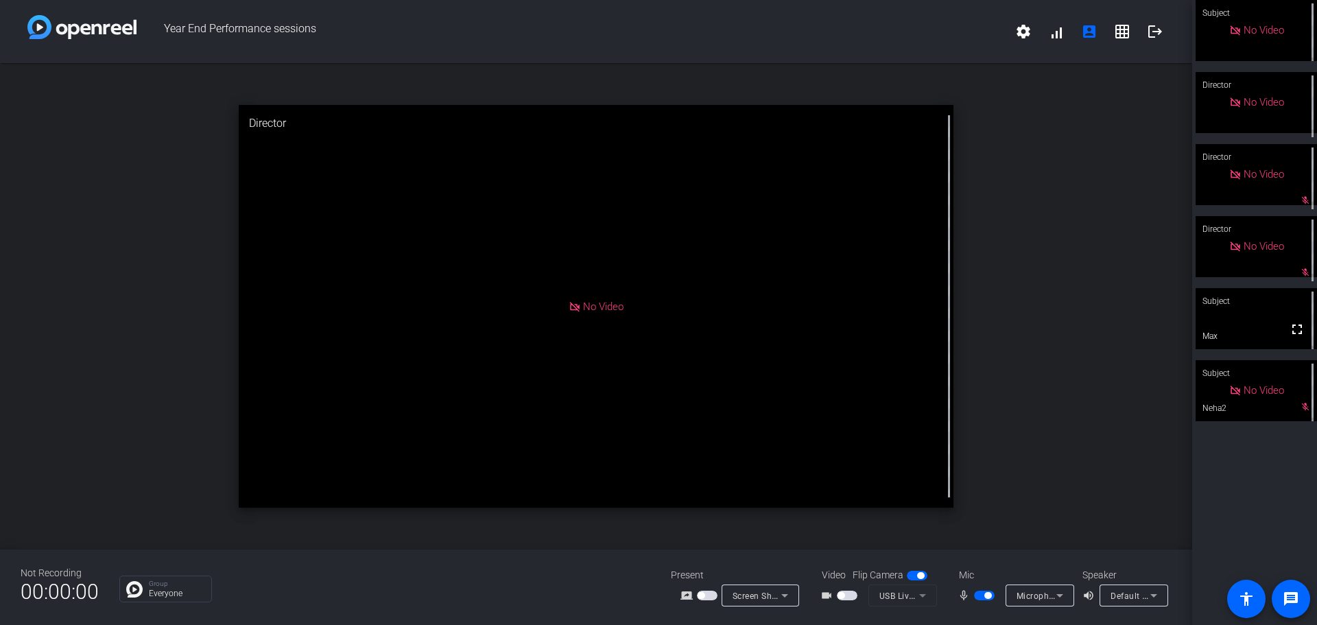
click at [845, 597] on span "button" at bounding box center [847, 596] width 21 height 10
click at [1158, 36] on mat-icon "logout" at bounding box center [1155, 31] width 16 height 16
